Goal: Information Seeking & Learning: Learn about a topic

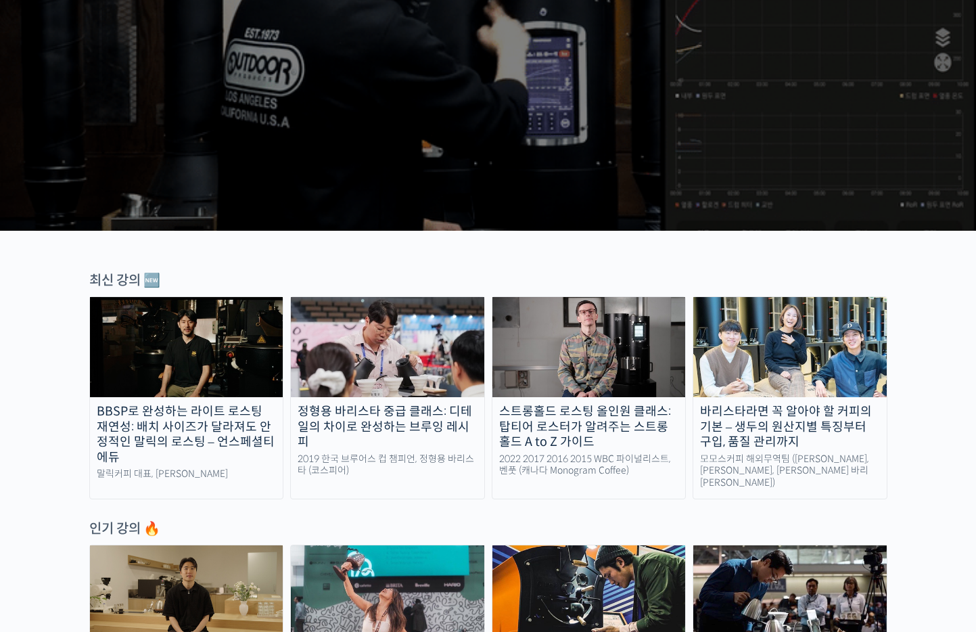
scroll to position [338, 0]
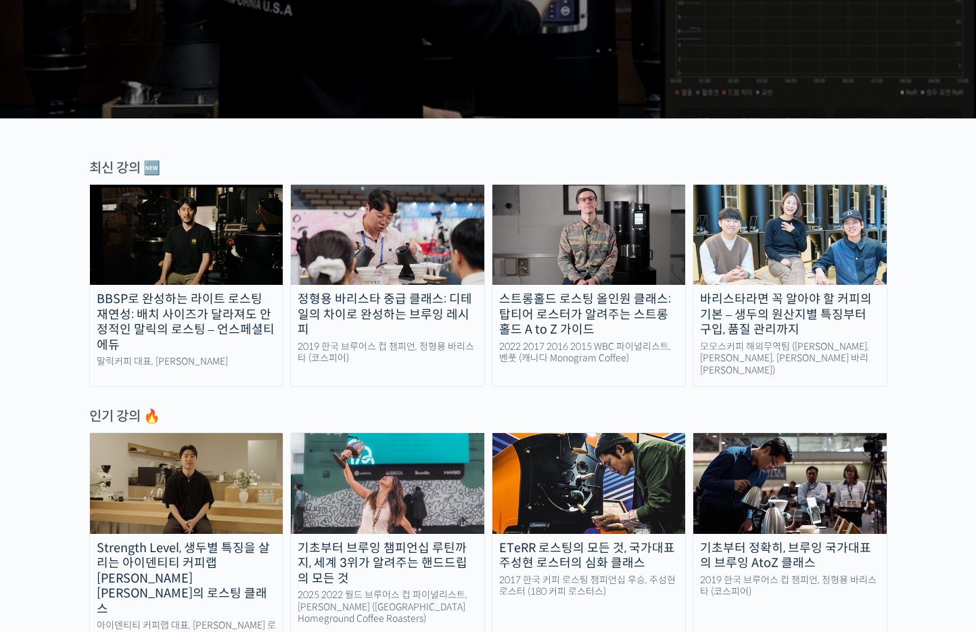
click at [419, 310] on div "정형용 바리스타 중급 클래스: 디테일의 차이로 완성하는 브루잉 레시피" at bounding box center [387, 315] width 193 height 46
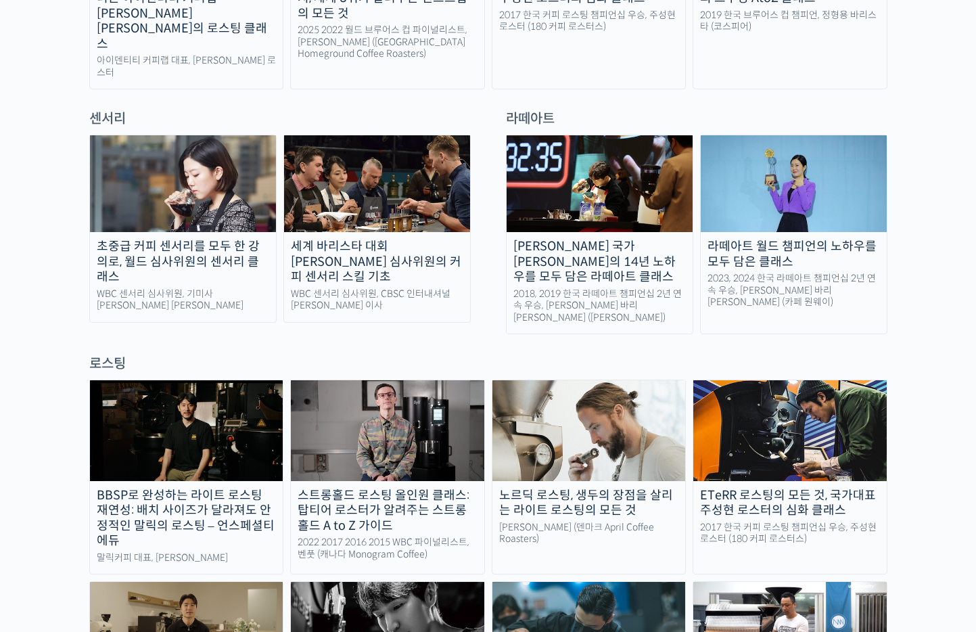
scroll to position [879, 0]
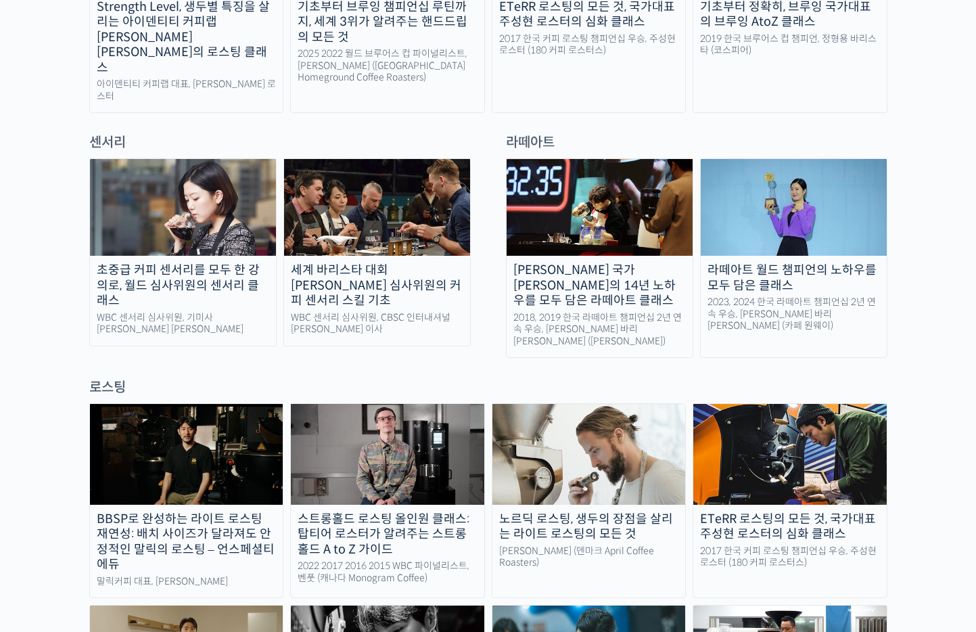
click at [552, 545] on div "패트릭 롤프 (덴마크 April Coffee Roasters)" at bounding box center [588, 557] width 193 height 24
click at [613, 424] on img at bounding box center [588, 454] width 193 height 100
click at [841, 262] on div "라떼아트 월드 챔피언의 노하우를 모두 담은 클래스" at bounding box center [794, 277] width 186 height 30
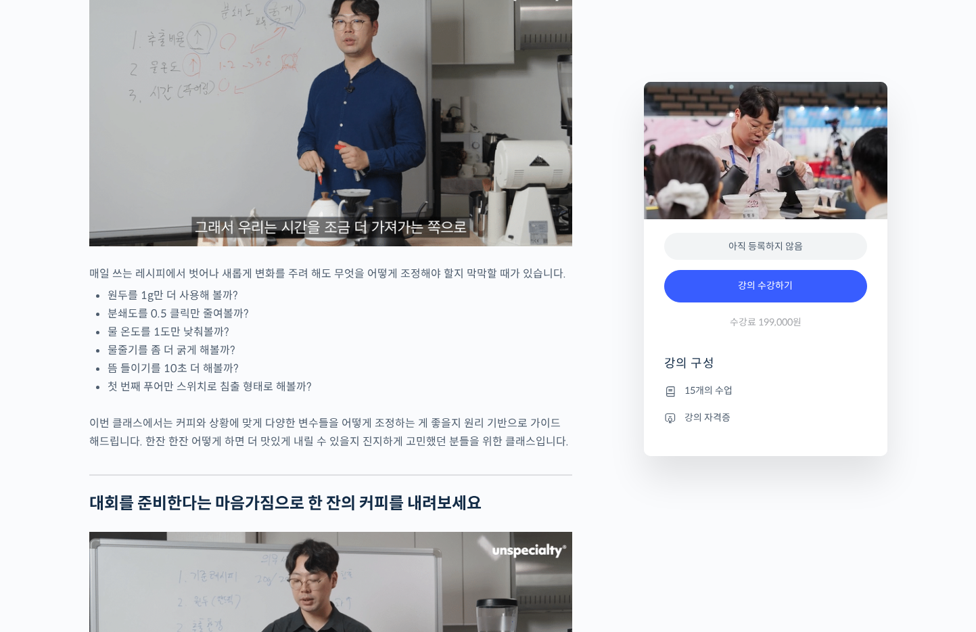
scroll to position [1623, 0]
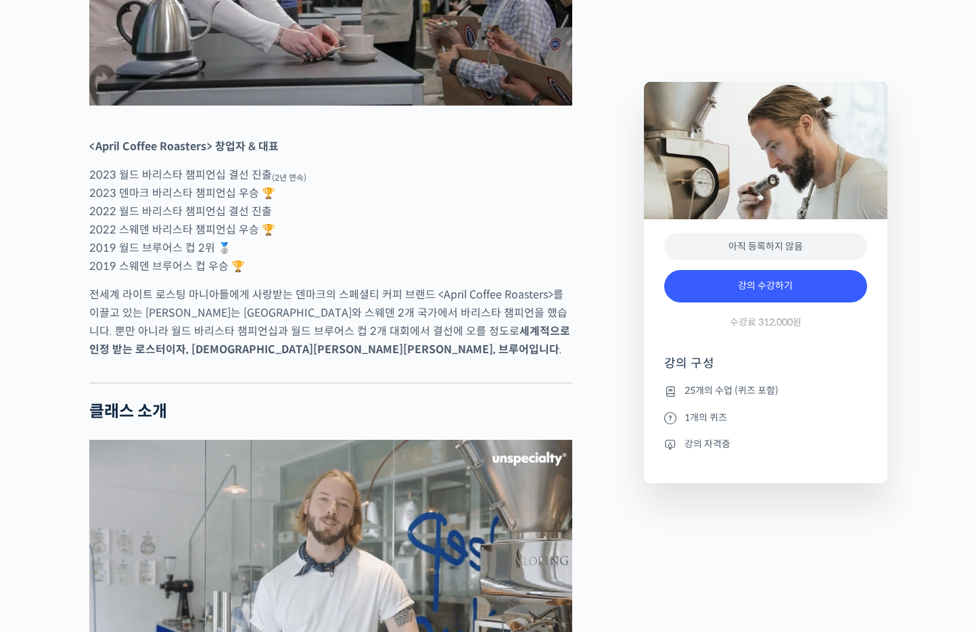
scroll to position [1082, 0]
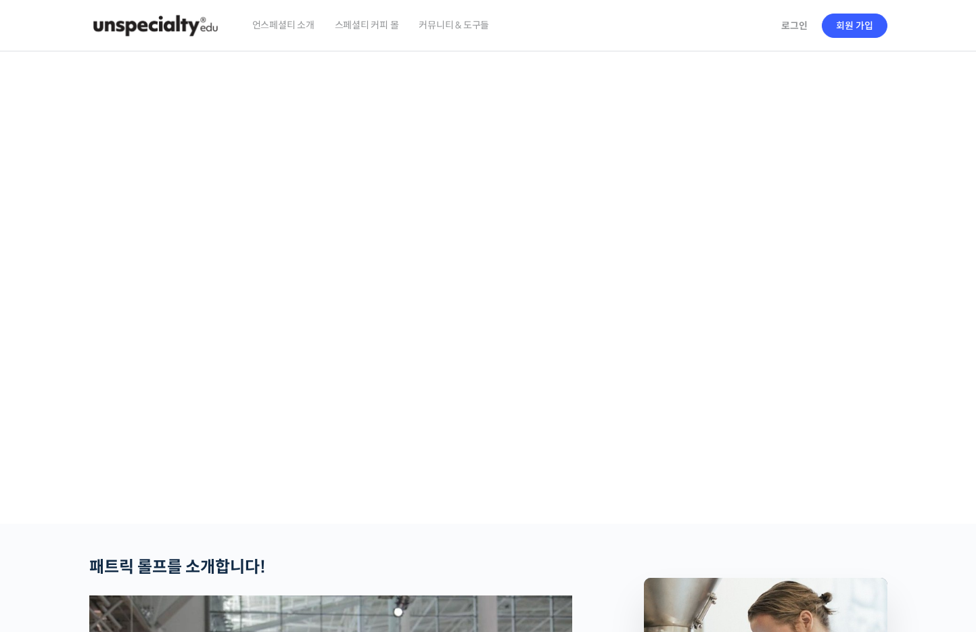
click at [650, 518] on video at bounding box center [488, 284] width 798 height 467
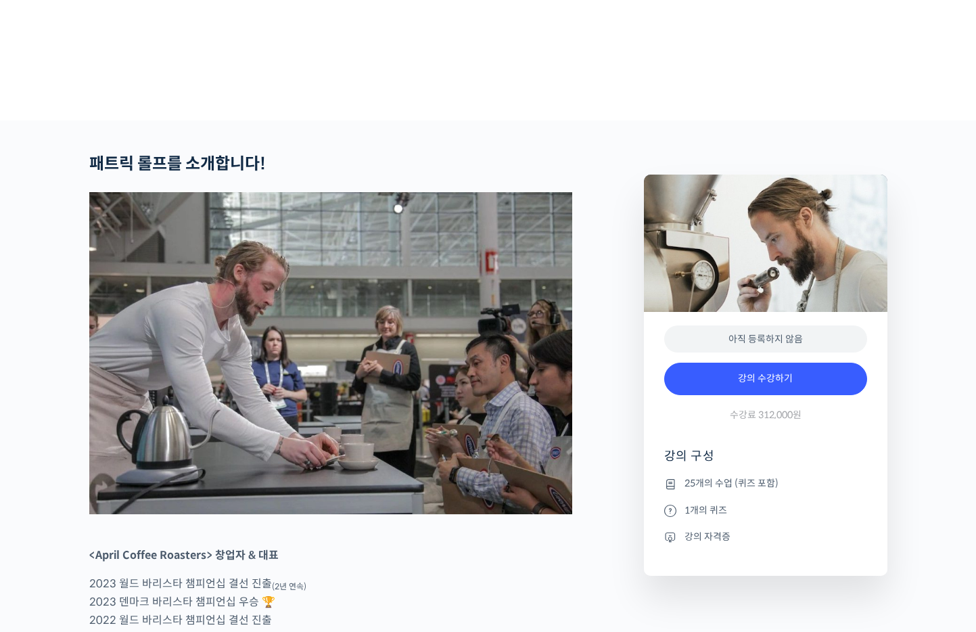
scroll to position [406, 0]
